Goal: Information Seeking & Learning: Learn about a topic

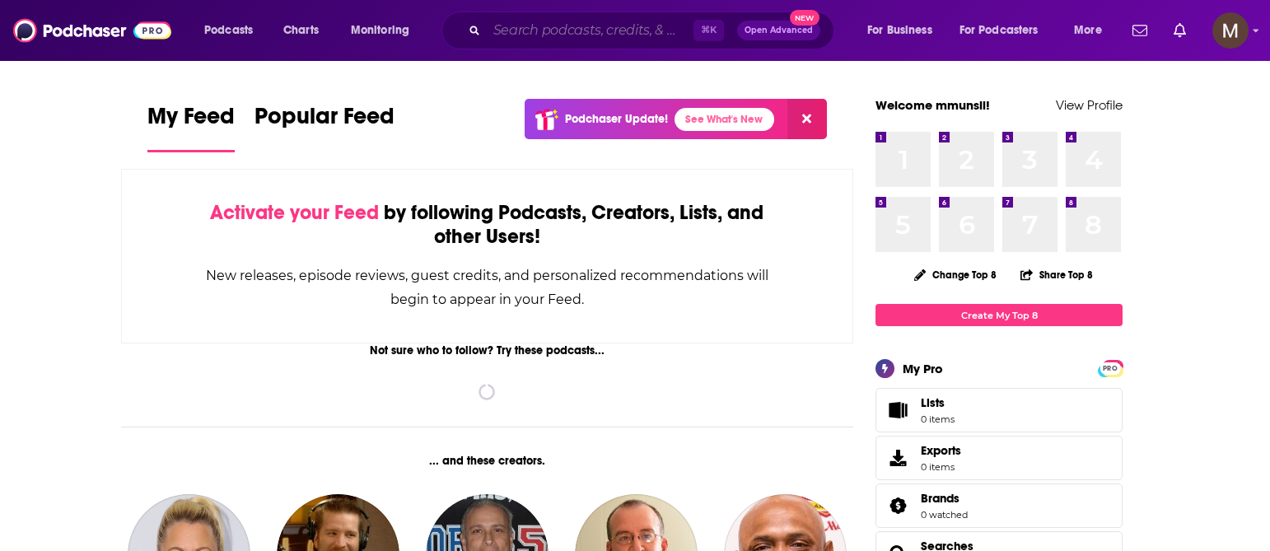
click at [565, 29] on input "Search podcasts, credits, & more..." at bounding box center [590, 30] width 207 height 26
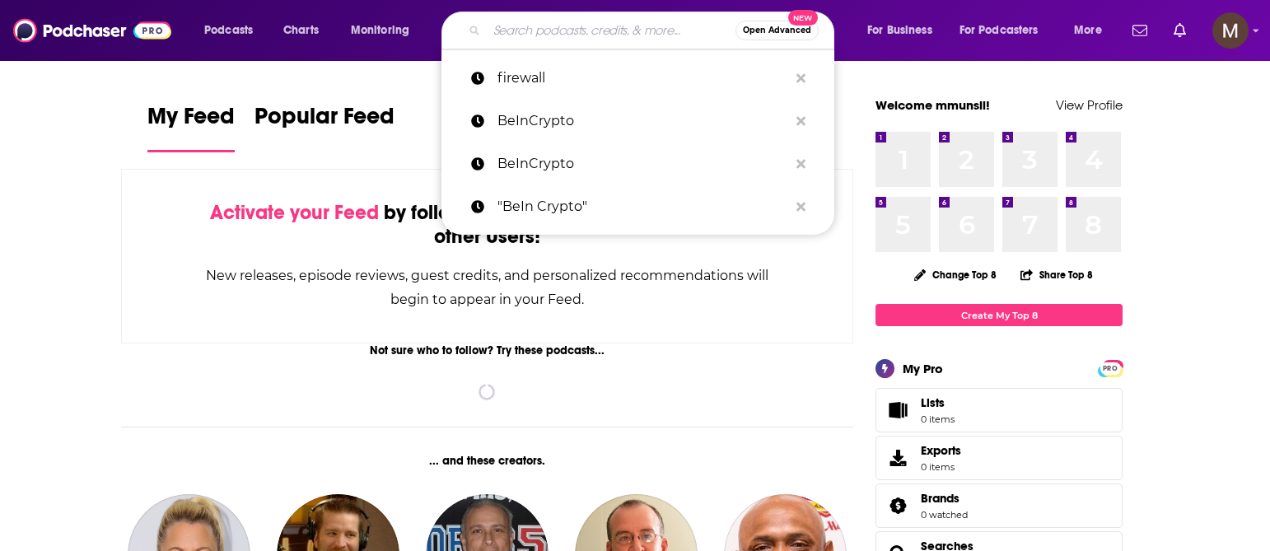
paste input "Introducing Solutions with [PERSON_NAME]"
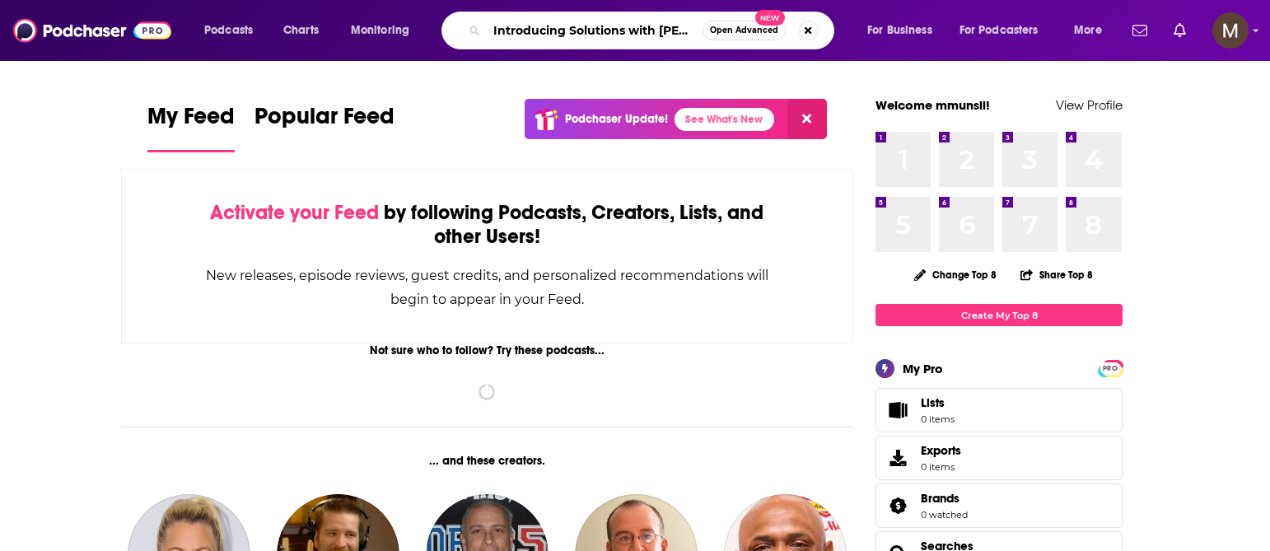
scroll to position [0, 52]
type input "Introducing Solutions with [PERSON_NAME]"
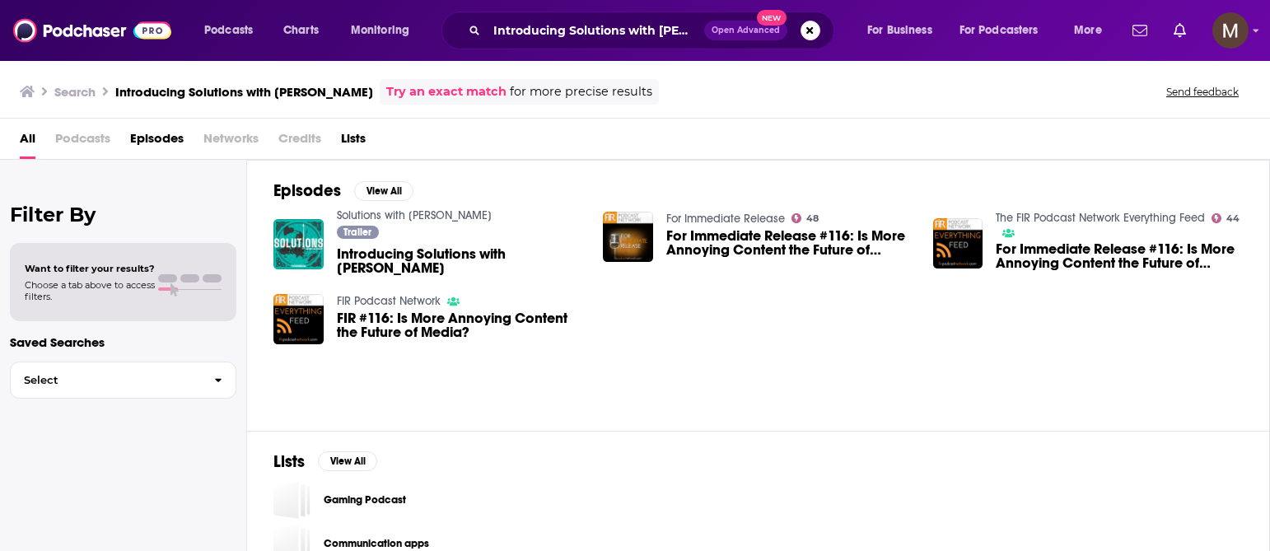
click at [289, 359] on div "FIR Podcast Network FIR #116: Is More Annoying Content the Future of Media?" at bounding box center [428, 326] width 310 height 66
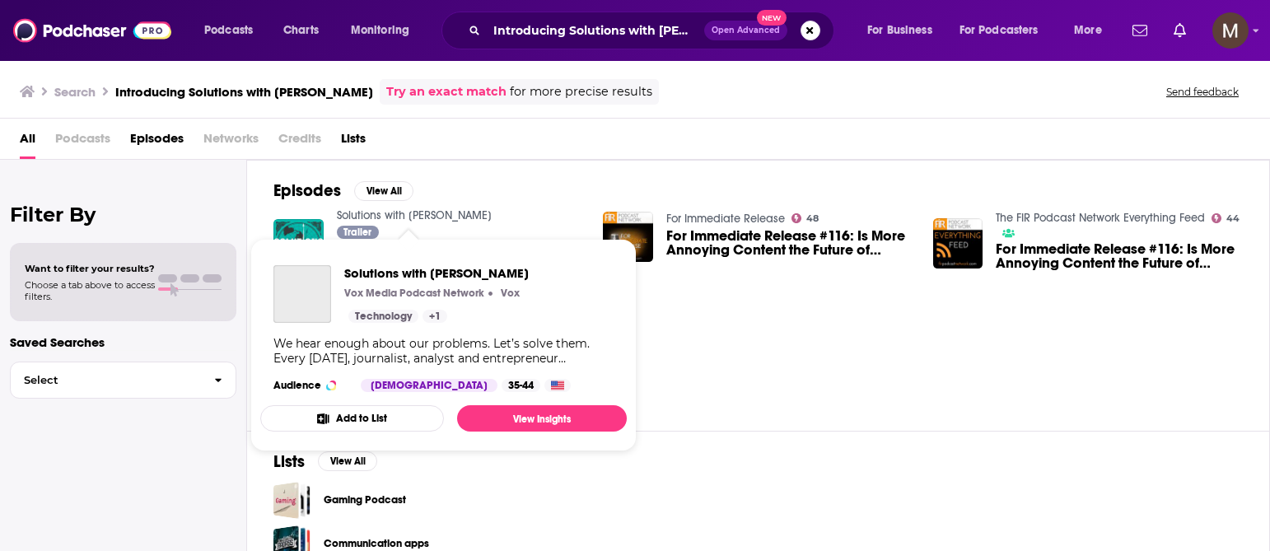
click at [418, 211] on link "Solutions with [PERSON_NAME]" at bounding box center [414, 215] width 155 height 14
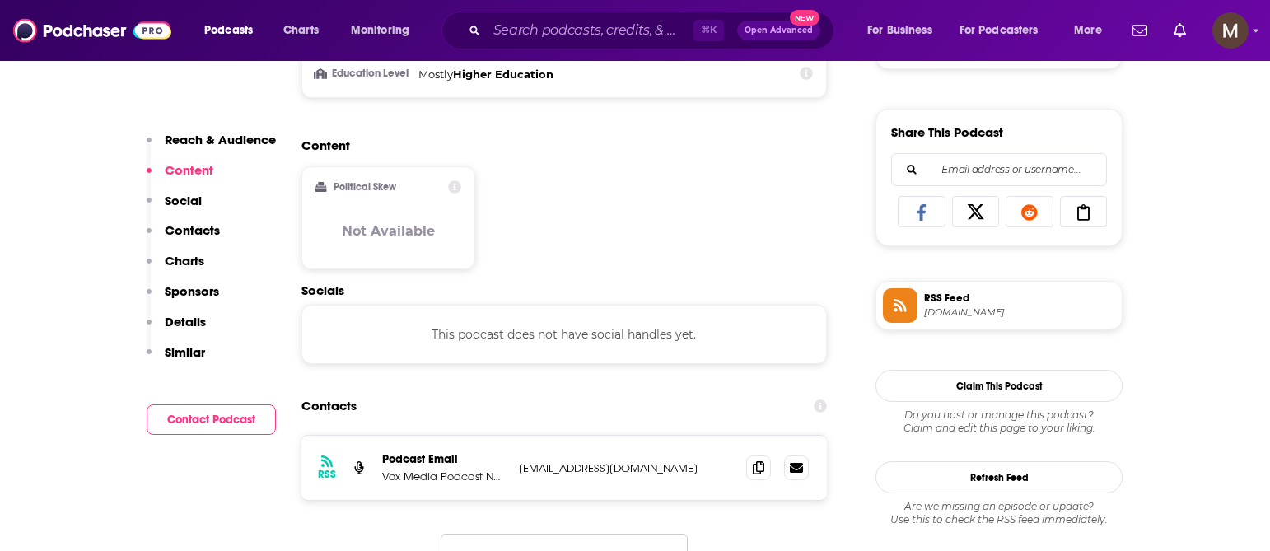
scroll to position [1175, 0]
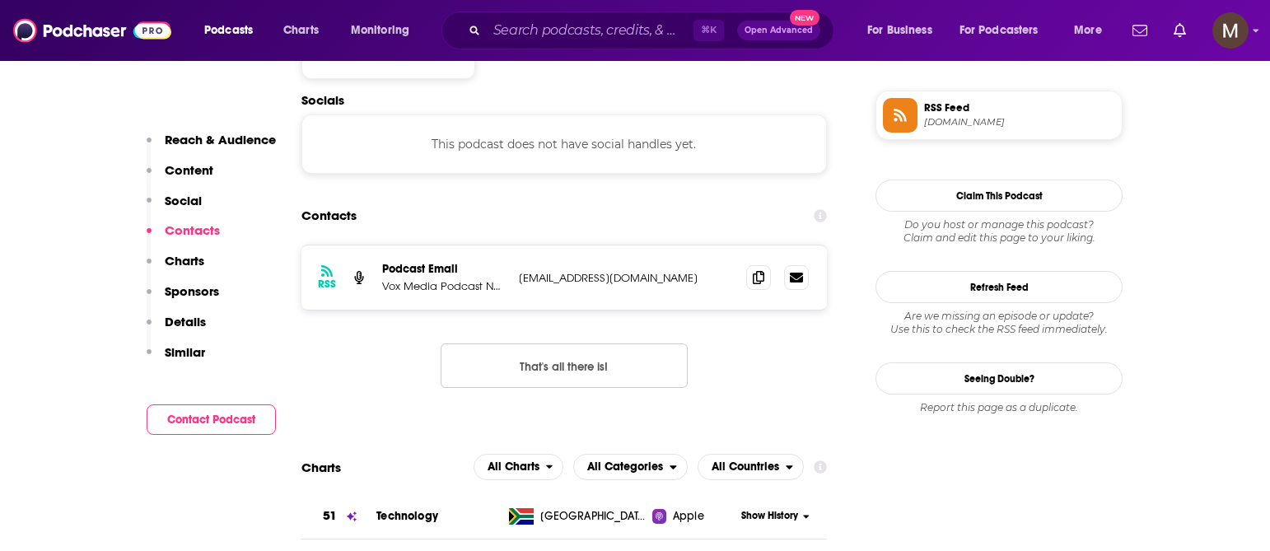
click at [535, 270] on div "RSS Podcast Email Vox Media Podcast Network [EMAIL_ADDRESS][DOMAIN_NAME] [EMAIL…" at bounding box center [563, 277] width 525 height 64
click at [757, 280] on icon at bounding box center [759, 276] width 12 height 13
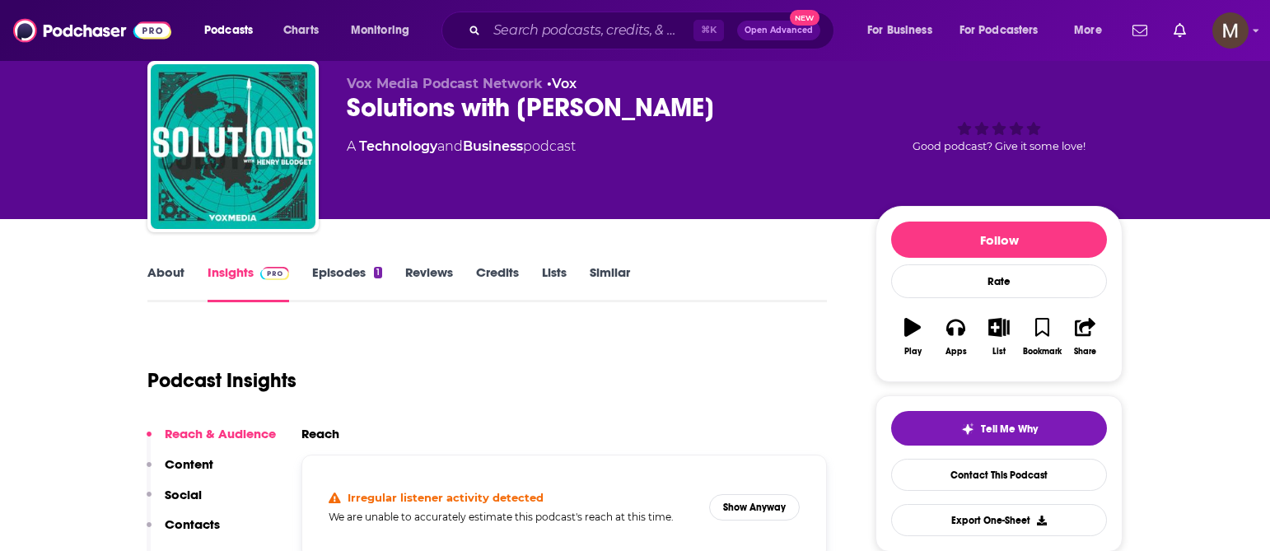
scroll to position [52, 0]
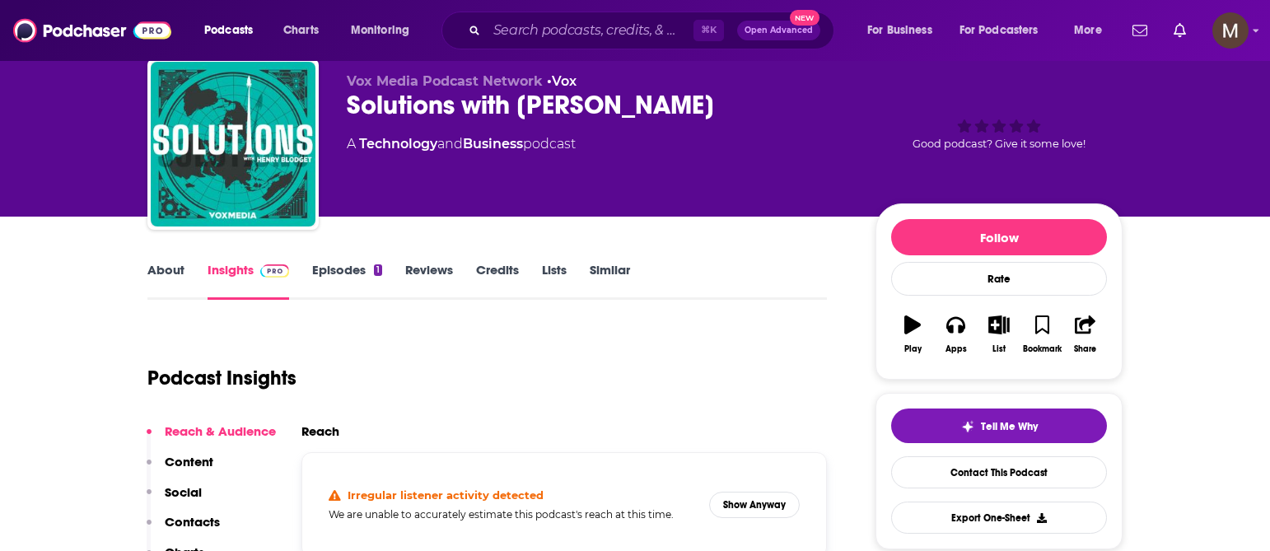
click at [338, 275] on link "Episodes 1" at bounding box center [347, 281] width 70 height 38
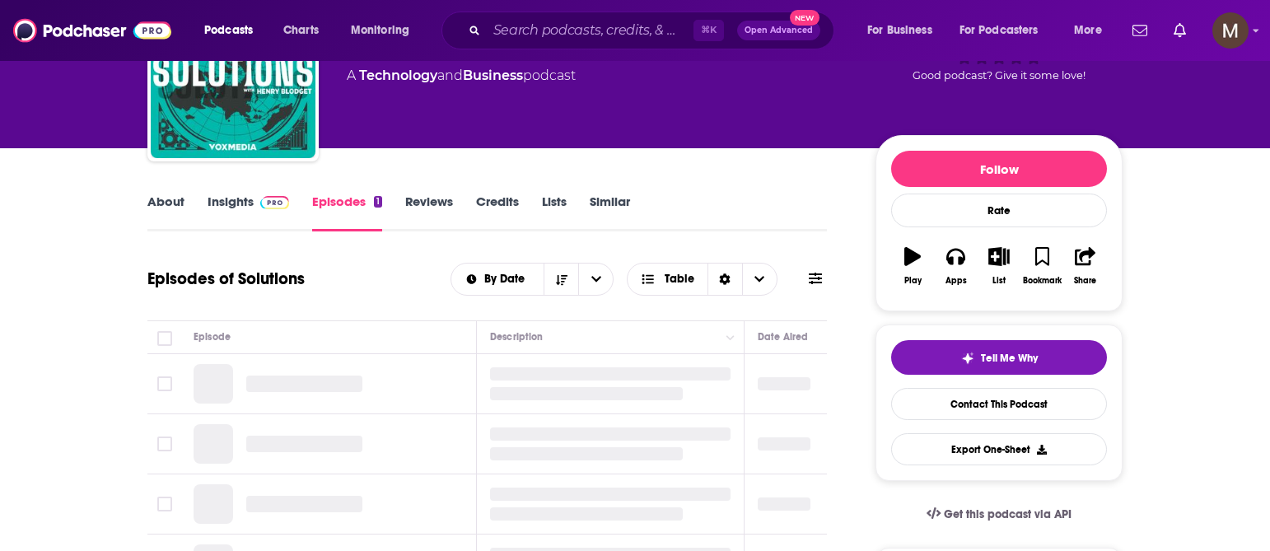
scroll to position [156, 0]
